Goal: Use online tool/utility: Use online tool/utility

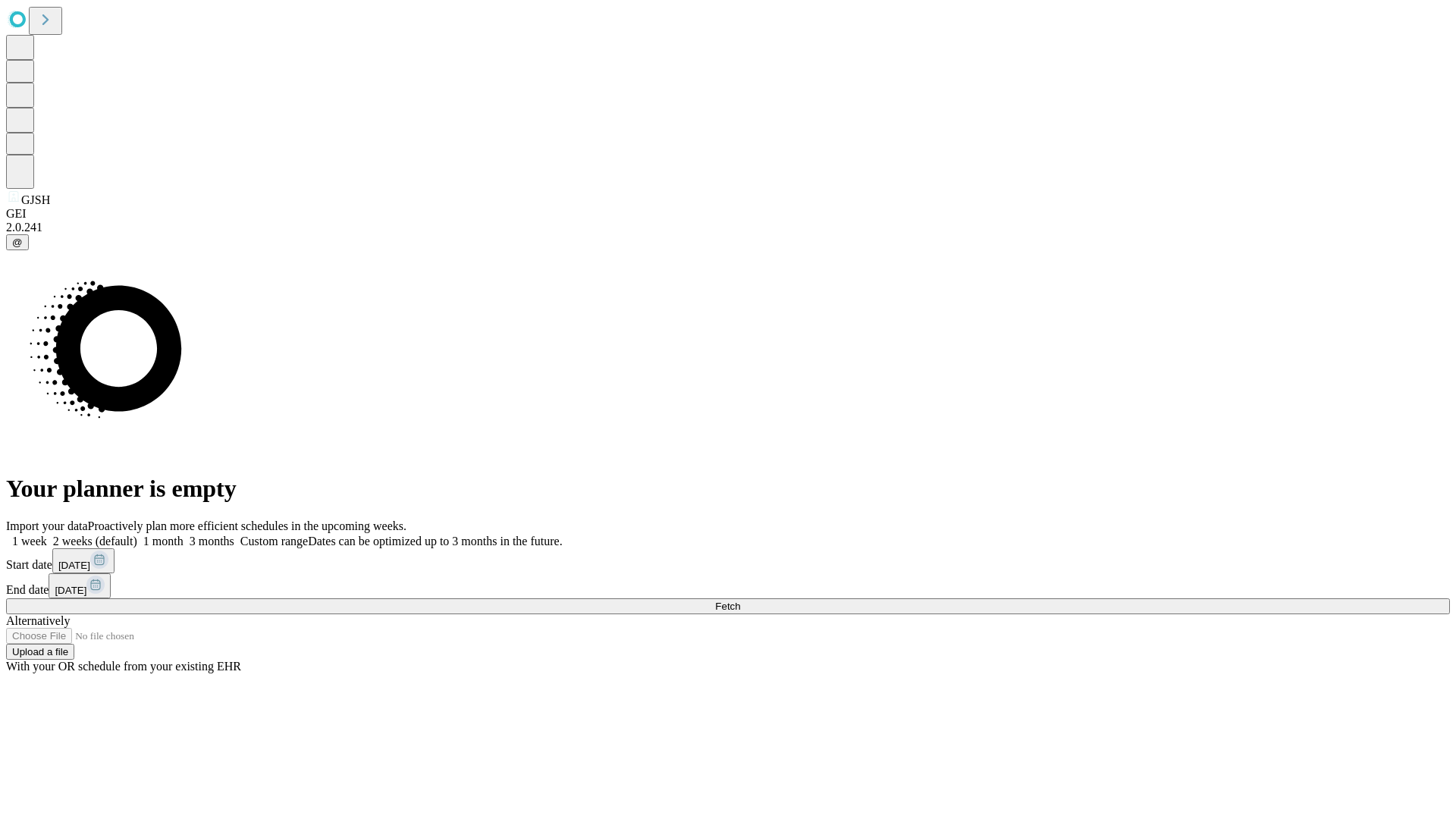
click at [740, 601] on span "Fetch" at bounding box center [728, 606] width 25 height 11
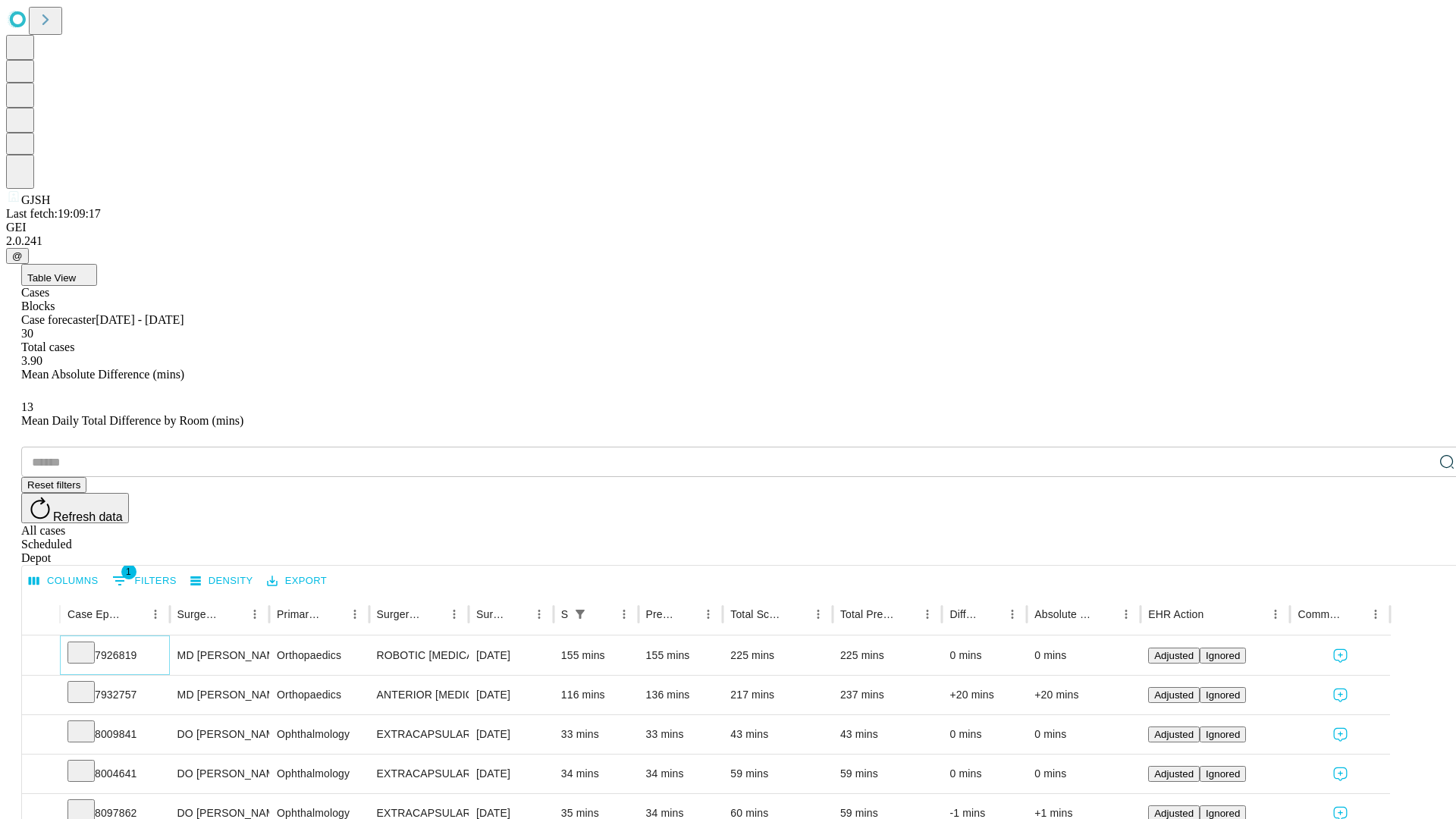
click at [88, 644] on icon at bounding box center [80, 651] width 15 height 15
